Goal: Transaction & Acquisition: Purchase product/service

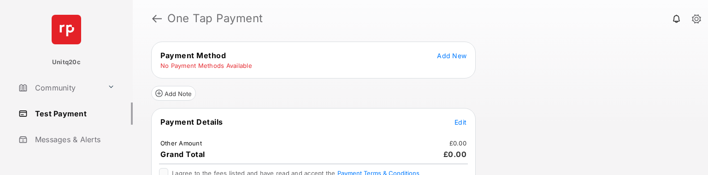
scroll to position [46, 0]
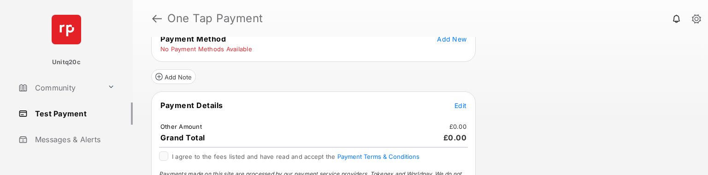
click at [459, 104] on span "Edit" at bounding box center [460, 105] width 12 height 8
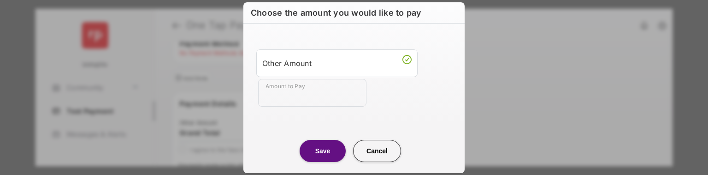
click at [325, 91] on input "Amount to Pay" at bounding box center [312, 93] width 108 height 28
type input "**"
click at [314, 150] on button "Save" at bounding box center [322, 151] width 46 height 22
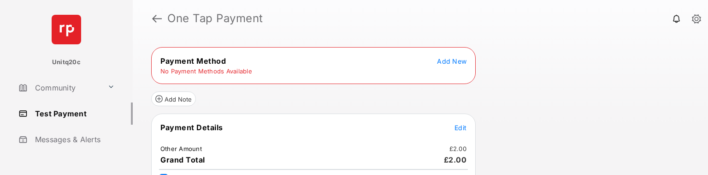
scroll to position [0, 0]
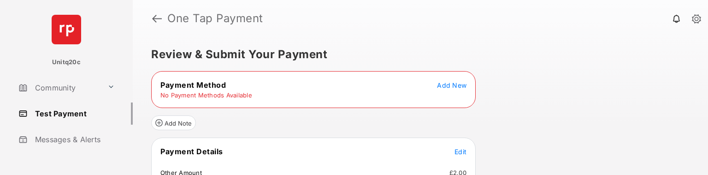
click at [463, 87] on span "Add New" at bounding box center [451, 85] width 29 height 8
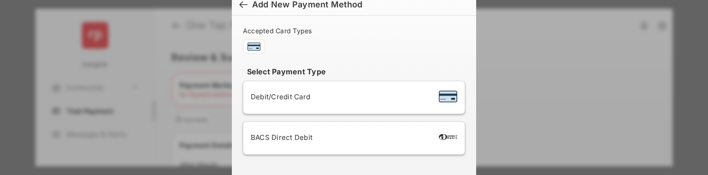
click at [392, 98] on div "Debit/Credit Card" at bounding box center [354, 97] width 206 height 18
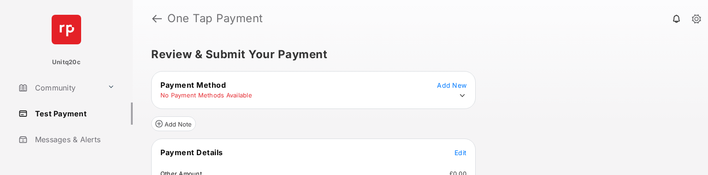
click at [463, 93] on icon at bounding box center [462, 95] width 8 height 8
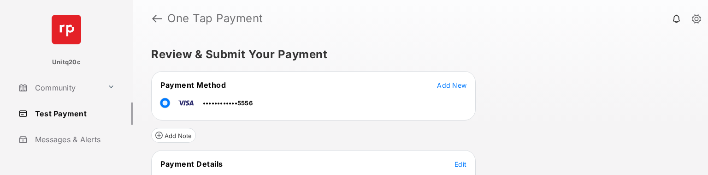
scroll to position [46, 0]
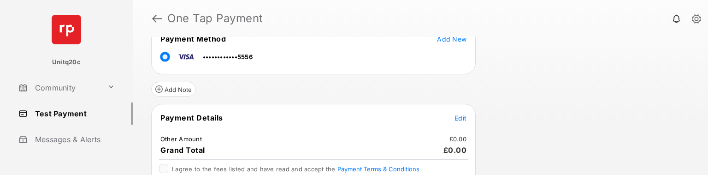
click at [463, 117] on span "Edit" at bounding box center [460, 118] width 12 height 8
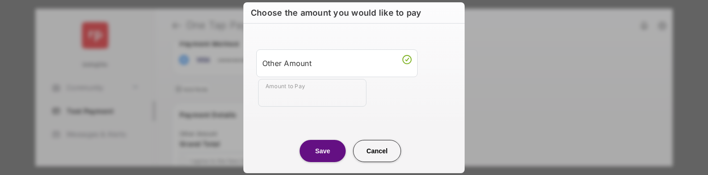
click at [327, 97] on input "Amount to Pay" at bounding box center [312, 93] width 108 height 28
type input "**"
click at [321, 146] on button "Save" at bounding box center [322, 151] width 46 height 22
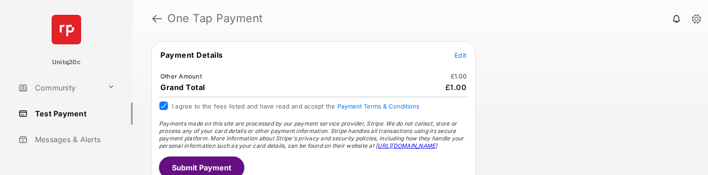
scroll to position [118, 0]
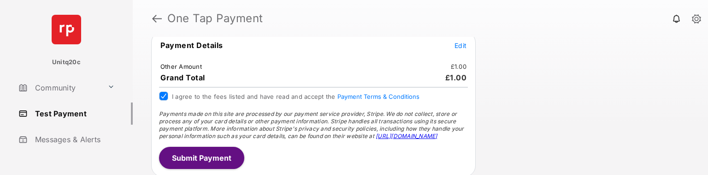
click at [197, 157] on button "Submit Payment" at bounding box center [201, 157] width 85 height 22
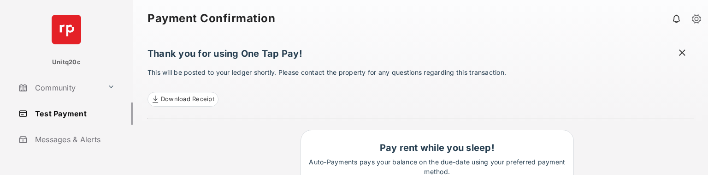
click at [58, 114] on link "Test Payment" at bounding box center [74, 113] width 118 height 22
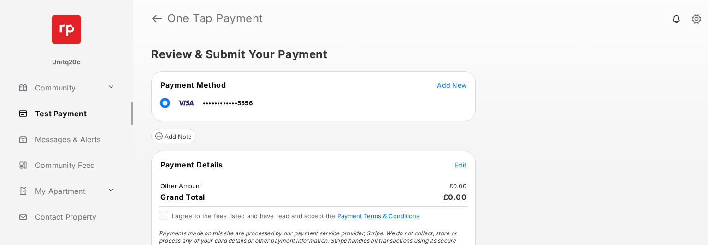
click at [459, 163] on span "Edit" at bounding box center [460, 165] width 12 height 8
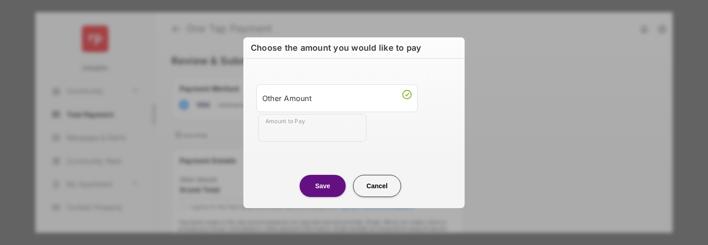
click at [325, 132] on input "Amount to Pay" at bounding box center [312, 128] width 108 height 28
type input "**"
click at [324, 184] on button "Save" at bounding box center [322, 186] width 46 height 22
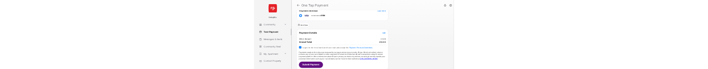
scroll to position [49, 0]
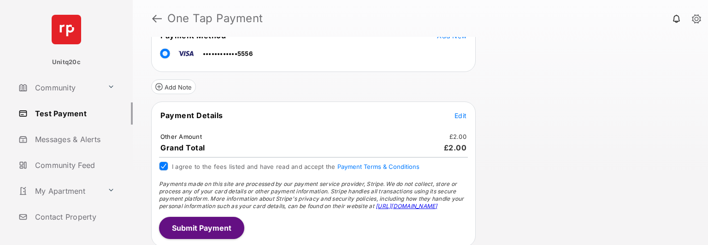
click at [224, 222] on button "Submit Payment" at bounding box center [201, 228] width 85 height 22
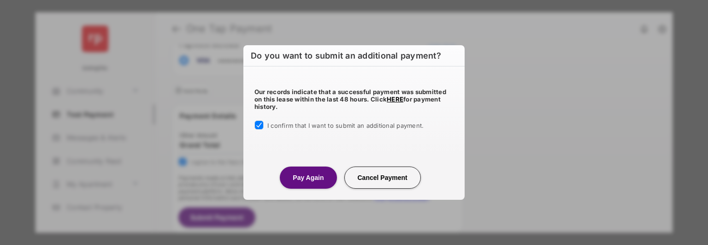
click at [307, 180] on button "Pay Again" at bounding box center [308, 177] width 57 height 22
